Goal: Information Seeking & Learning: Learn about a topic

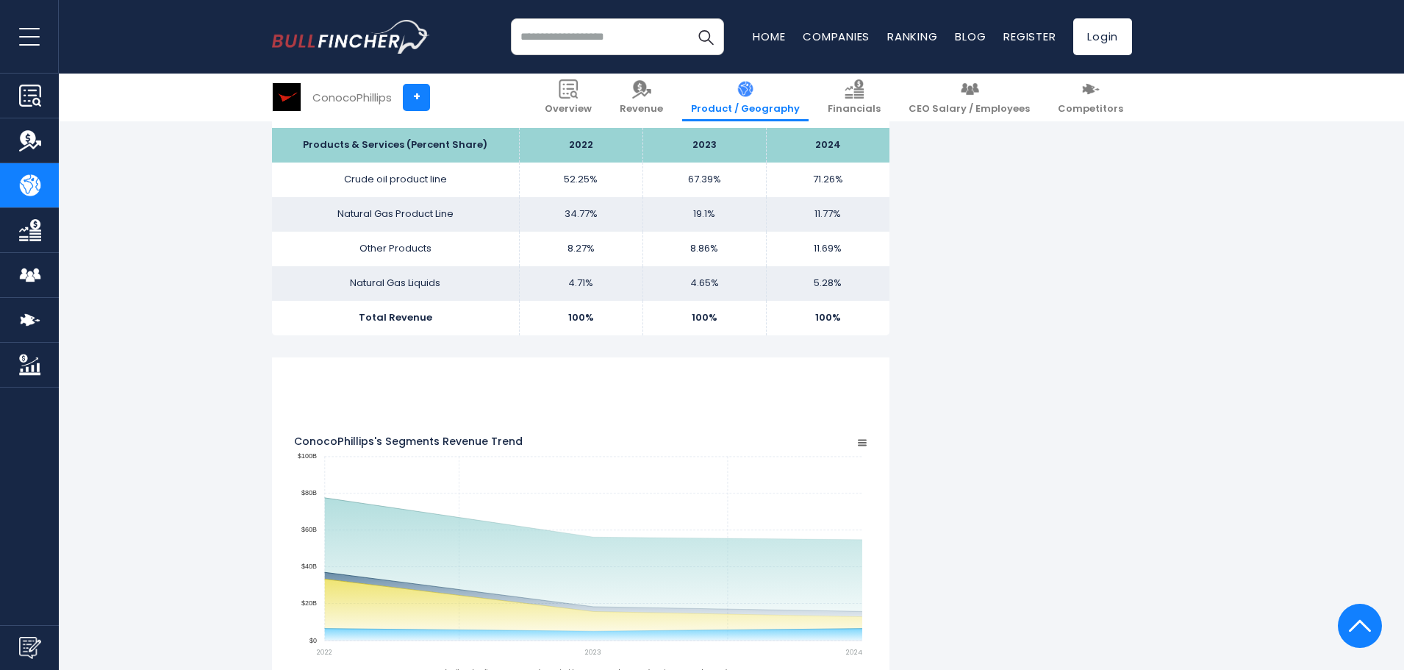
scroll to position [441, 0]
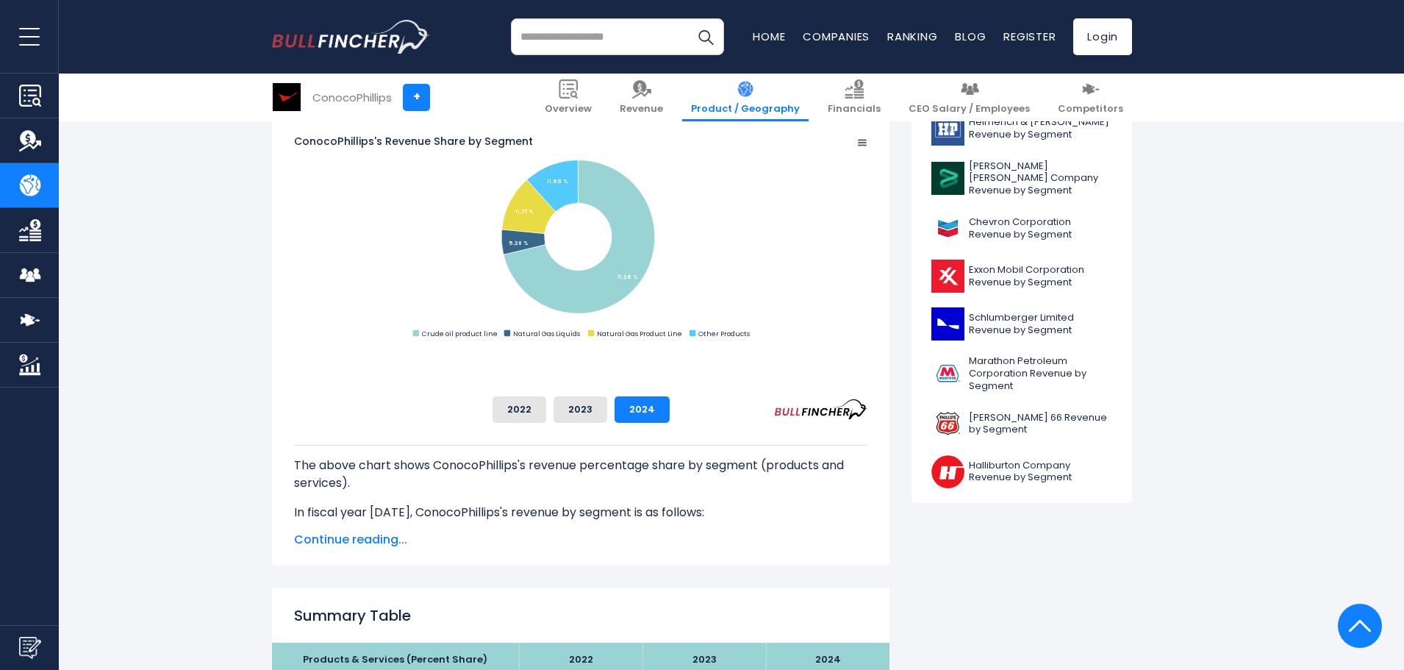
click at [353, 547] on span "Continue reading..." at bounding box center [580, 540] width 573 height 18
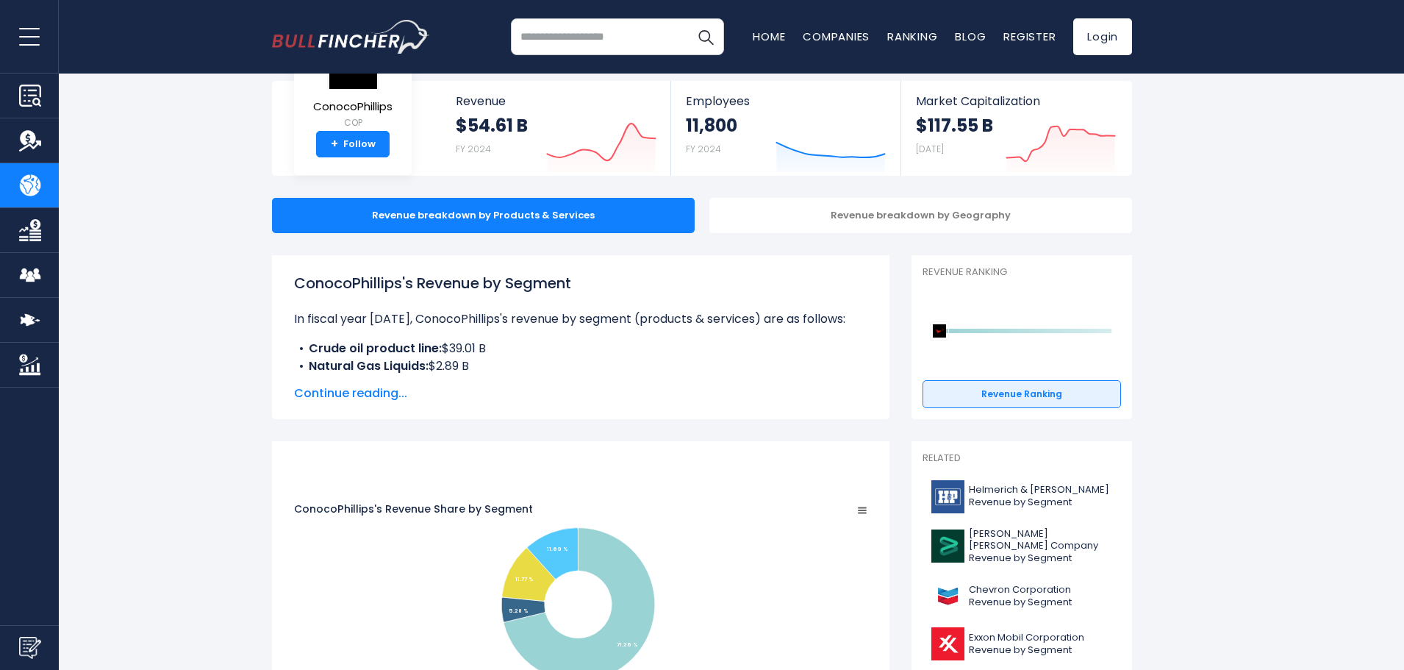
scroll to position [0, 0]
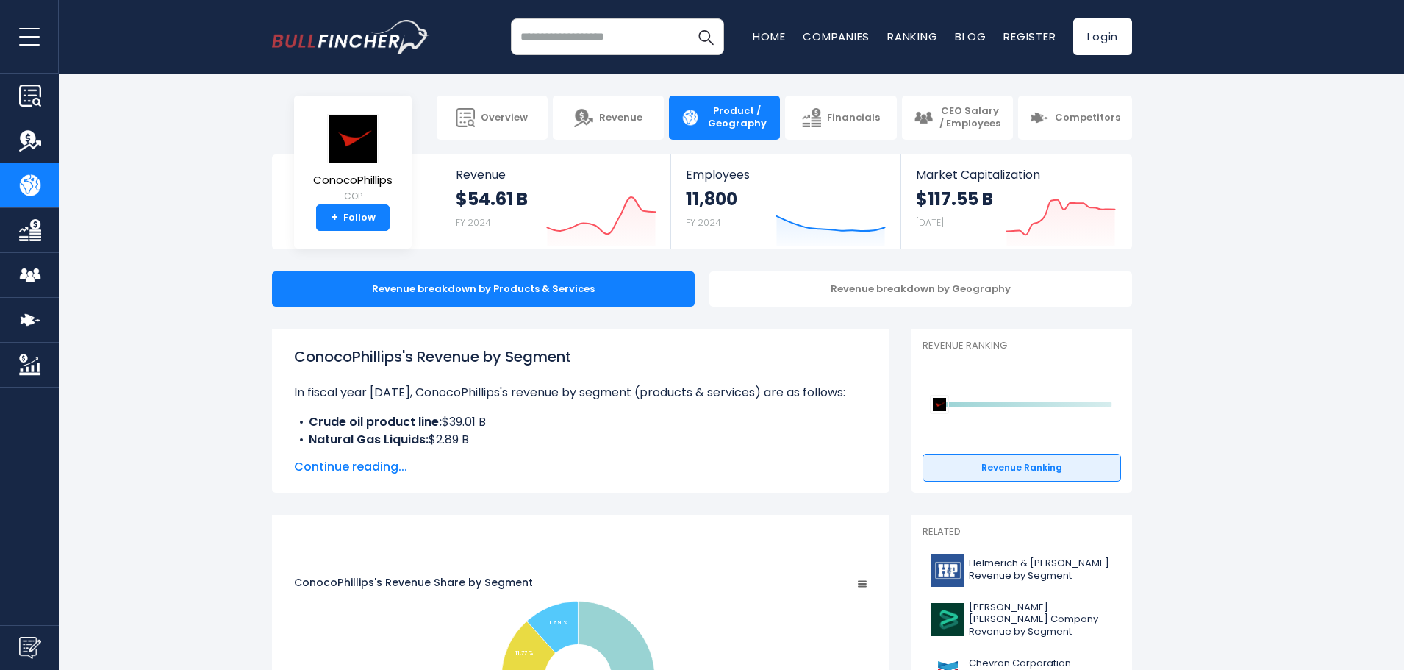
click at [379, 468] on span "Continue reading..." at bounding box center [580, 467] width 573 height 18
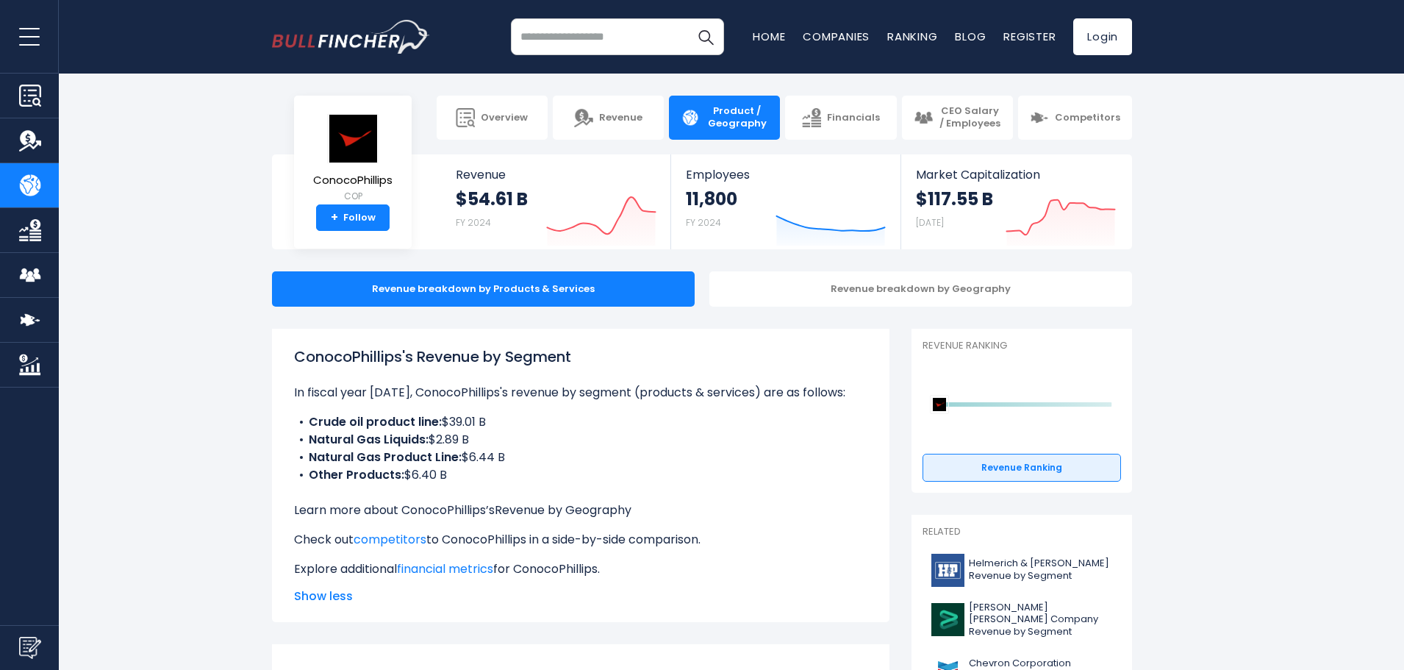
click at [607, 505] on link "Revenue by Geography" at bounding box center [563, 509] width 137 height 17
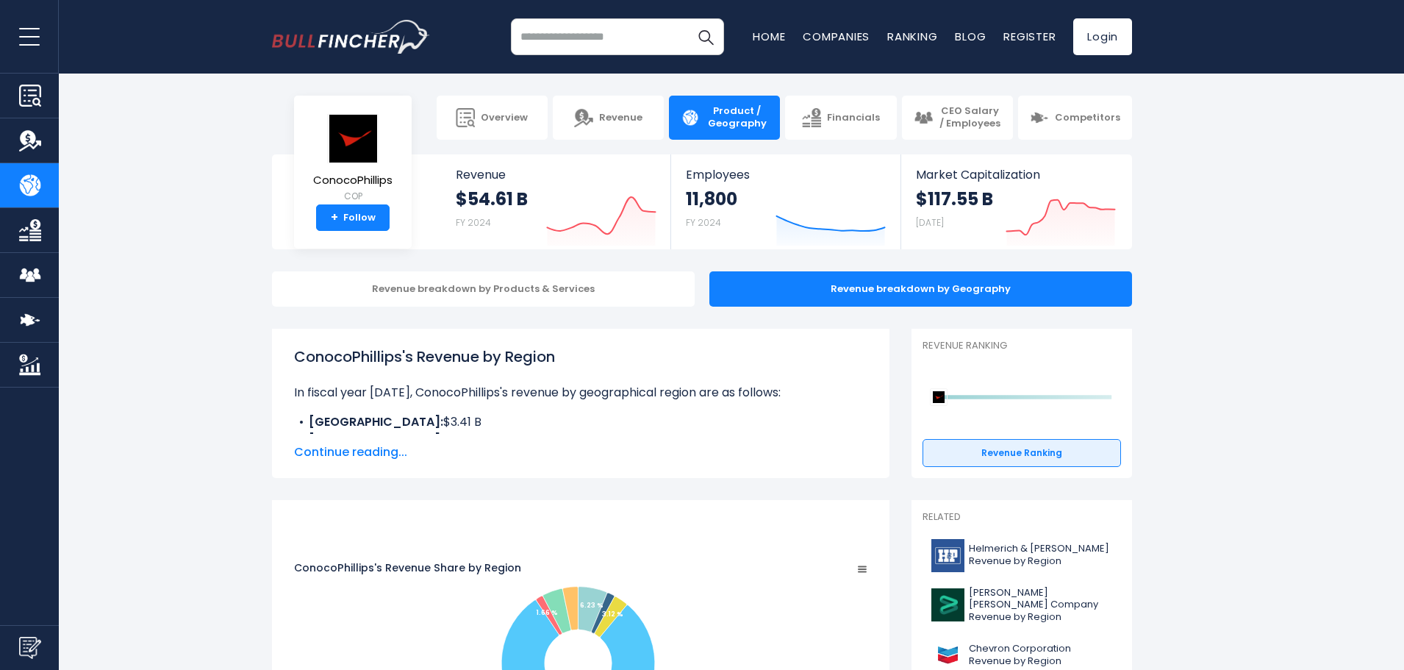
click at [371, 450] on span "Continue reading..." at bounding box center [580, 452] width 573 height 18
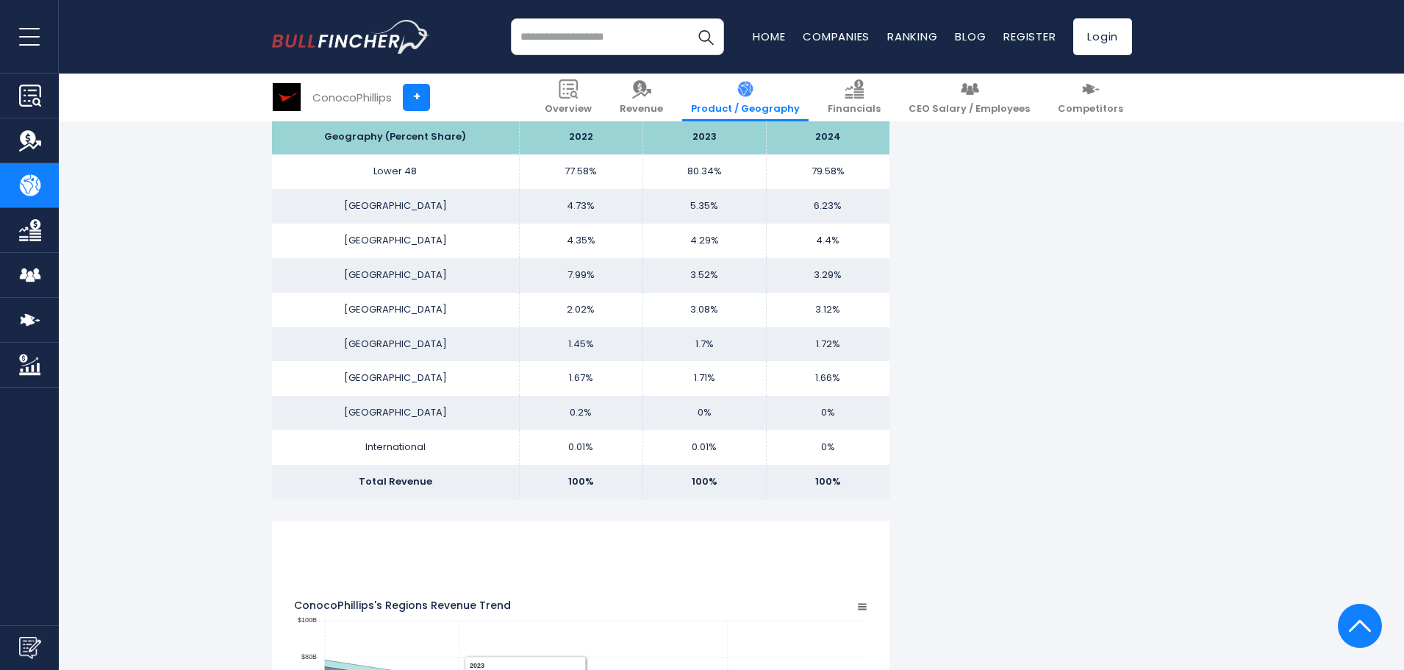
scroll to position [809, 0]
